Goal: Find specific page/section: Find specific page/section

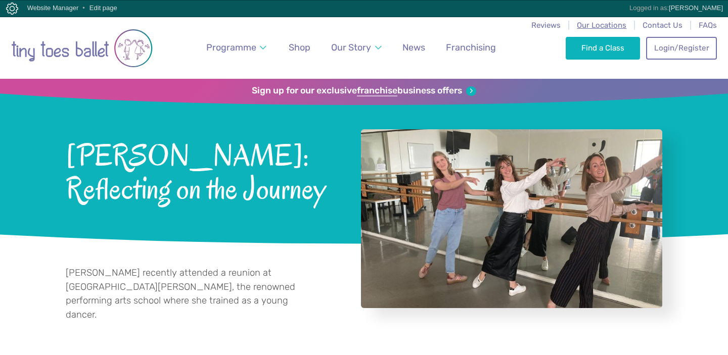
click at [606, 21] on span "Our Locations" at bounding box center [602, 25] width 50 height 9
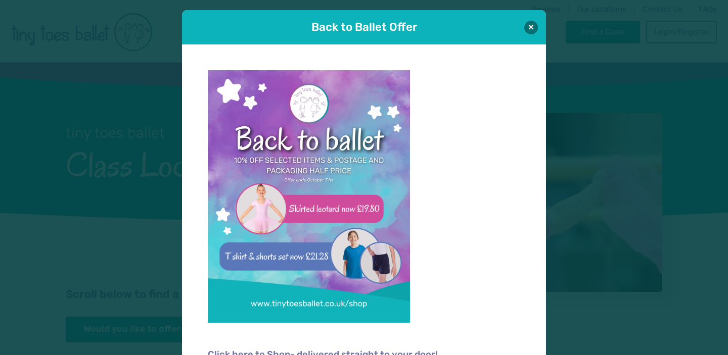
scroll to position [30, 0]
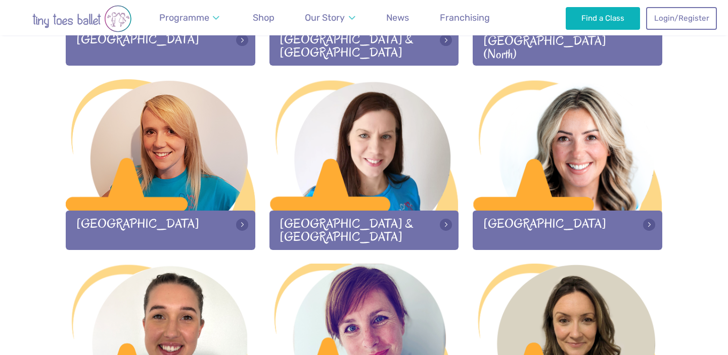
scroll to position [1219, 0]
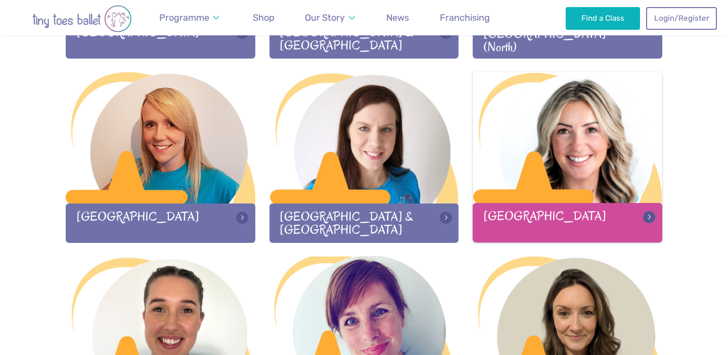
click at [558, 182] on div at bounding box center [568, 138] width 190 height 133
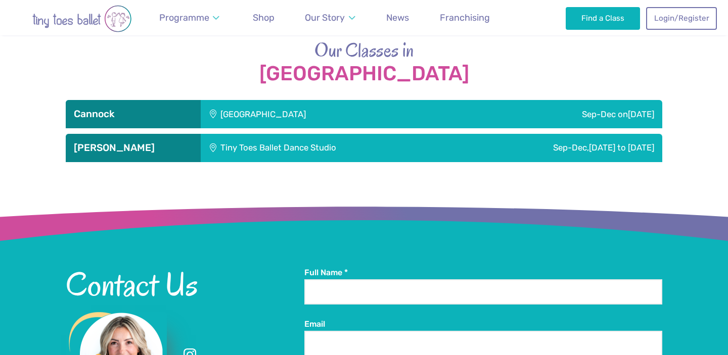
scroll to position [1511, 0]
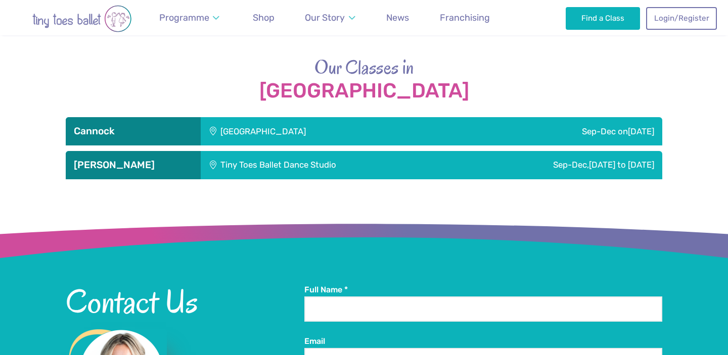
click at [455, 170] on div "Sep-Dec, [DATE] to [DATE]" at bounding box center [559, 165] width 208 height 28
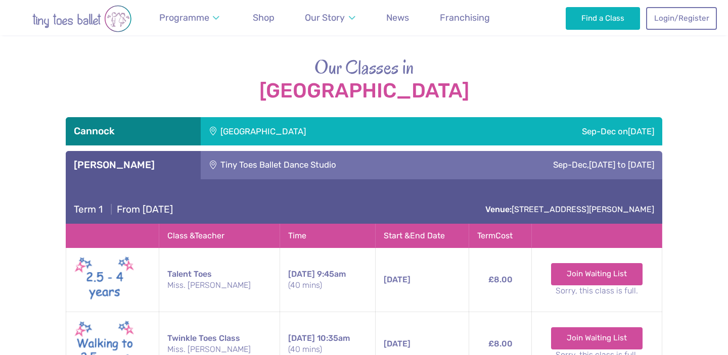
drag, startPoint x: 360, startPoint y: 209, endPoint x: 486, endPoint y: 237, distance: 128.8
click at [356, 161] on div "Tiny Toes Ballet Dance Studio" at bounding box center [328, 165] width 254 height 28
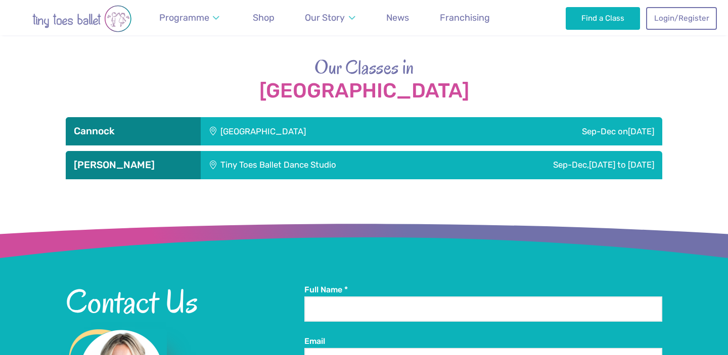
click at [356, 162] on div "Tiny Toes Ballet Dance Studio" at bounding box center [328, 165] width 254 height 28
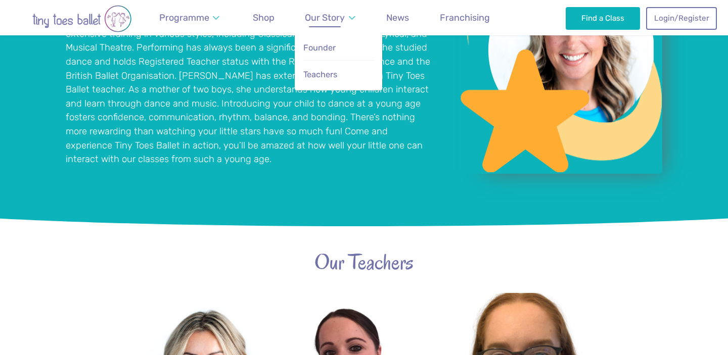
scroll to position [959, 0]
